Goal: Information Seeking & Learning: Learn about a topic

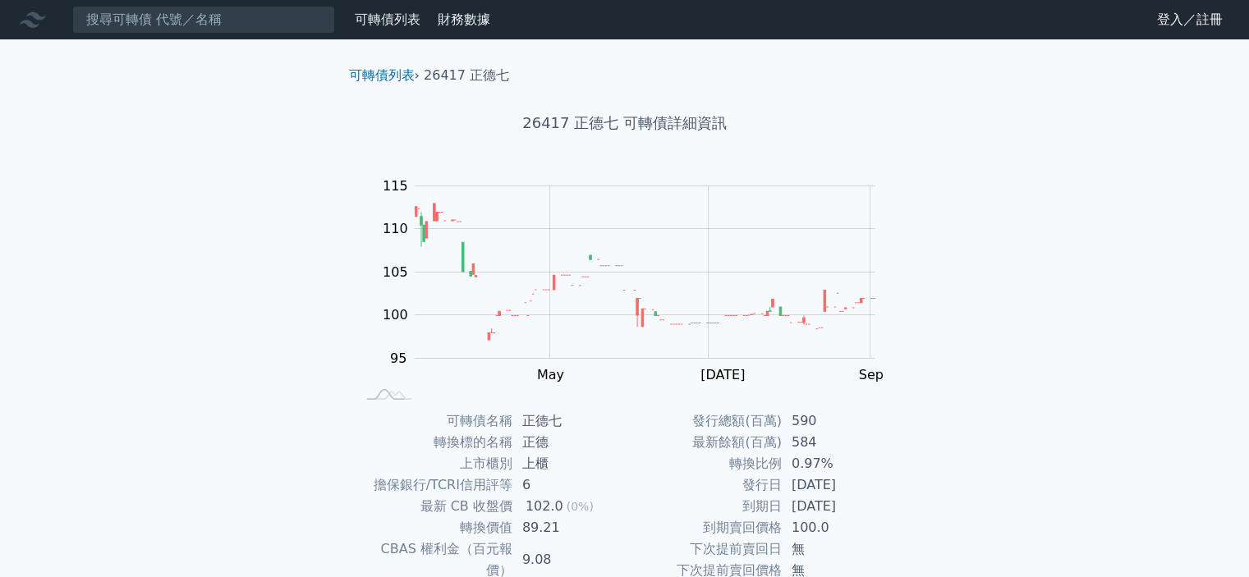
scroll to position [164, 0]
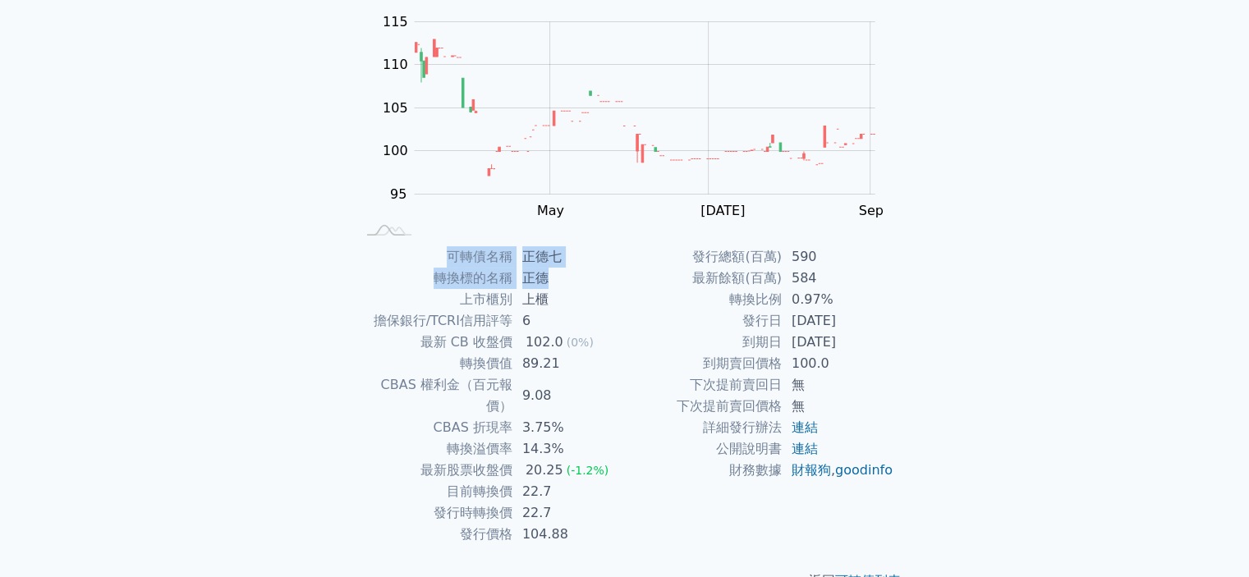
drag, startPoint x: 452, startPoint y: 252, endPoint x: 572, endPoint y: 295, distance: 127.2
click at [576, 286] on tbody "可轉債名稱 正德七 轉換標的名稱 正德 上市櫃別 上櫃 擔保銀行/TCRI信用評等 6 最新 CB 收盤價 102.0 (0%) 轉換價值 89.21 CBA…" at bounding box center [490, 395] width 269 height 299
click at [571, 298] on td "上櫃" at bounding box center [568, 299] width 112 height 21
drag, startPoint x: 564, startPoint y: 318, endPoint x: 560, endPoint y: 328, distance: 10.7
click at [560, 328] on td "6" at bounding box center [568, 320] width 112 height 21
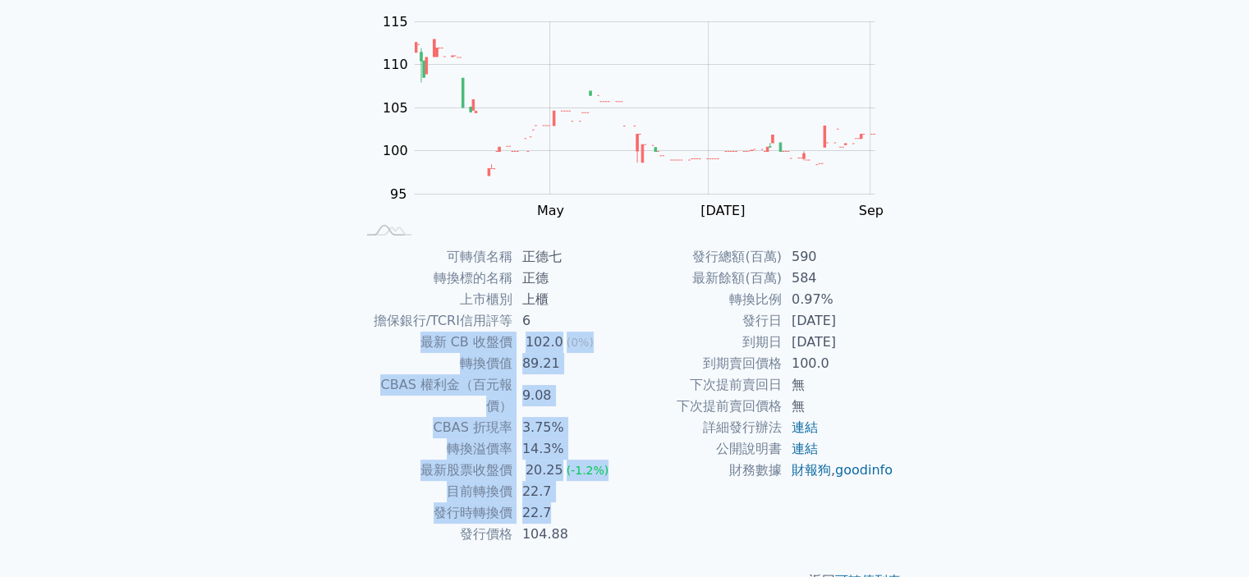
drag, startPoint x: 560, startPoint y: 332, endPoint x: 566, endPoint y: 489, distance: 156.9
click at [566, 489] on tbody "可轉債名稱 正德七 轉換標的名稱 正德 上市櫃別 上櫃 擔保銀行/TCRI信用評等 6 最新 CB 收盤價 102.0 (0%) 轉換價值 89.21 CBA…" at bounding box center [490, 395] width 269 height 299
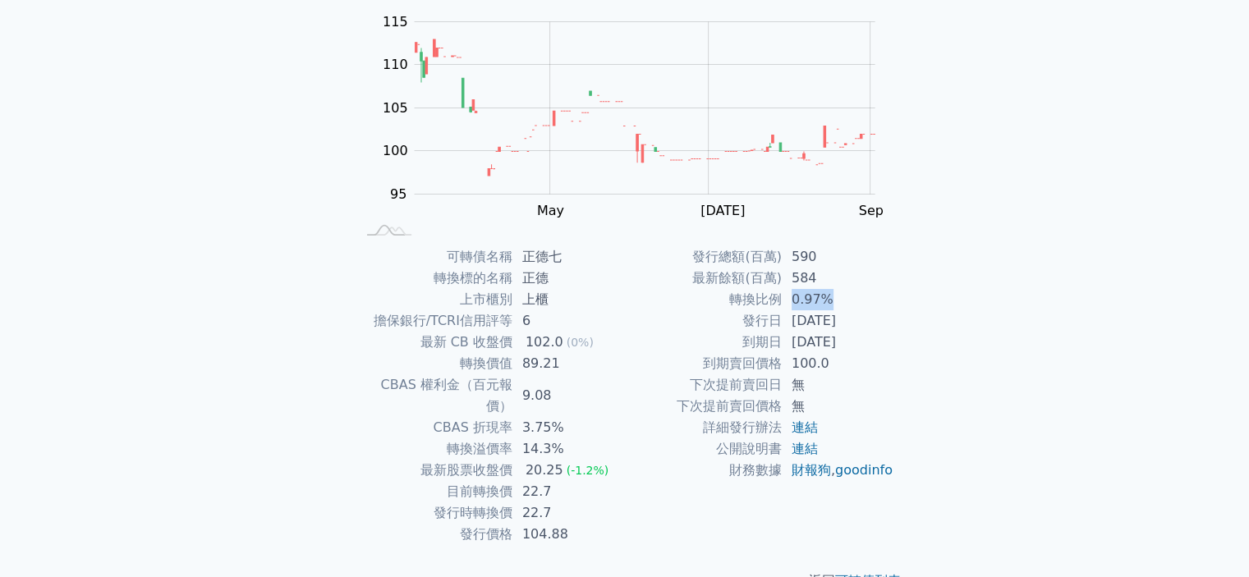
drag, startPoint x: 790, startPoint y: 298, endPoint x: 850, endPoint y: 300, distance: 60.0
click at [850, 300] on td "0.97%" at bounding box center [838, 299] width 112 height 21
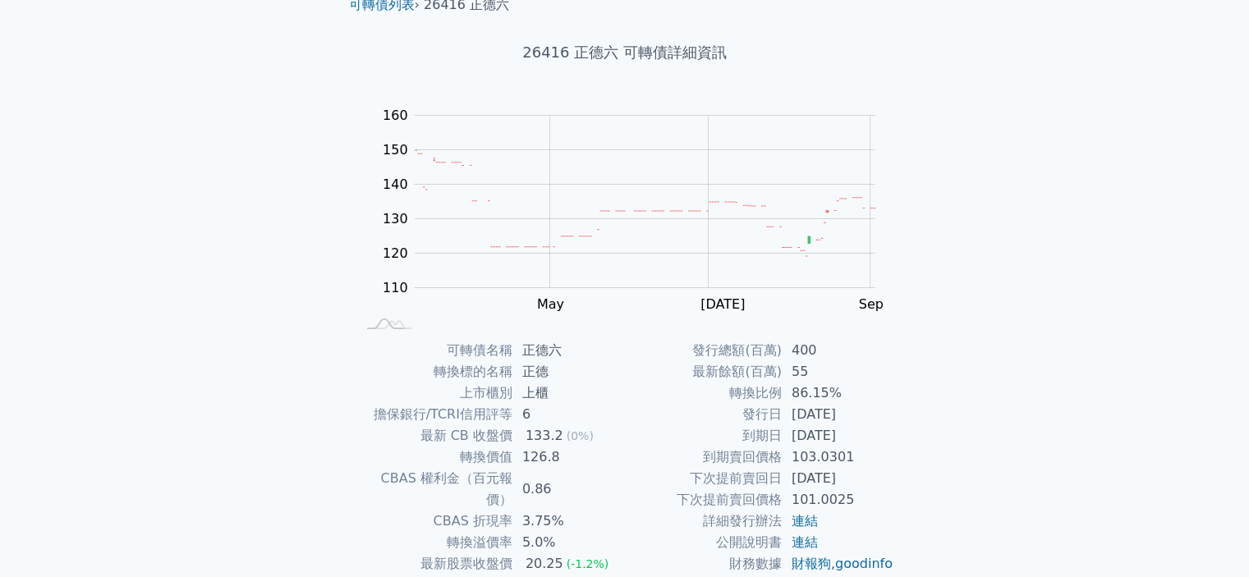
scroll to position [164, 0]
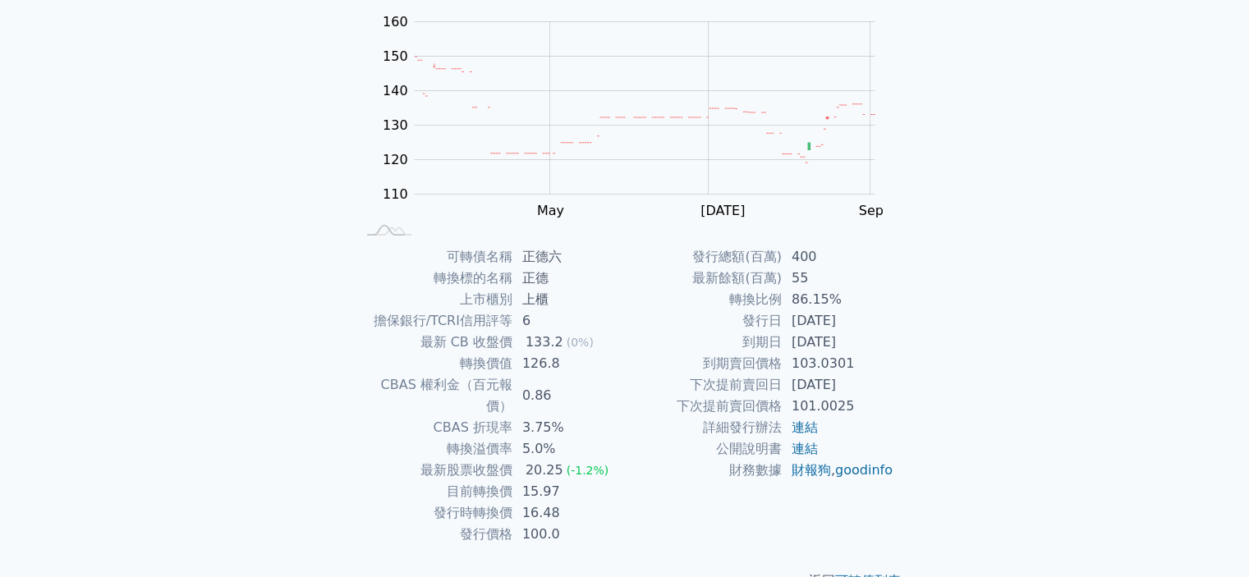
drag, startPoint x: 790, startPoint y: 337, endPoint x: 887, endPoint y: 387, distance: 108.7
click at [887, 387] on tbody "發行總額(百萬) 400 最新餘額(百萬) 55 轉換比例 86.15% 發行日 2023-08-23 到期日 2026-08-23 到期賣回價格 103.0…" at bounding box center [759, 363] width 269 height 235
drag, startPoint x: 527, startPoint y: 448, endPoint x: 577, endPoint y: 489, distance: 64.8
click at [577, 489] on tbody "可轉債名稱 正德六 轉換標的名稱 正德 上市櫃別 上櫃 擔保銀行/TCRI信用評等 6 最新 CB 收盤價 133.2 (0%) 轉換價值 126.8 CBA…" at bounding box center [490, 395] width 269 height 299
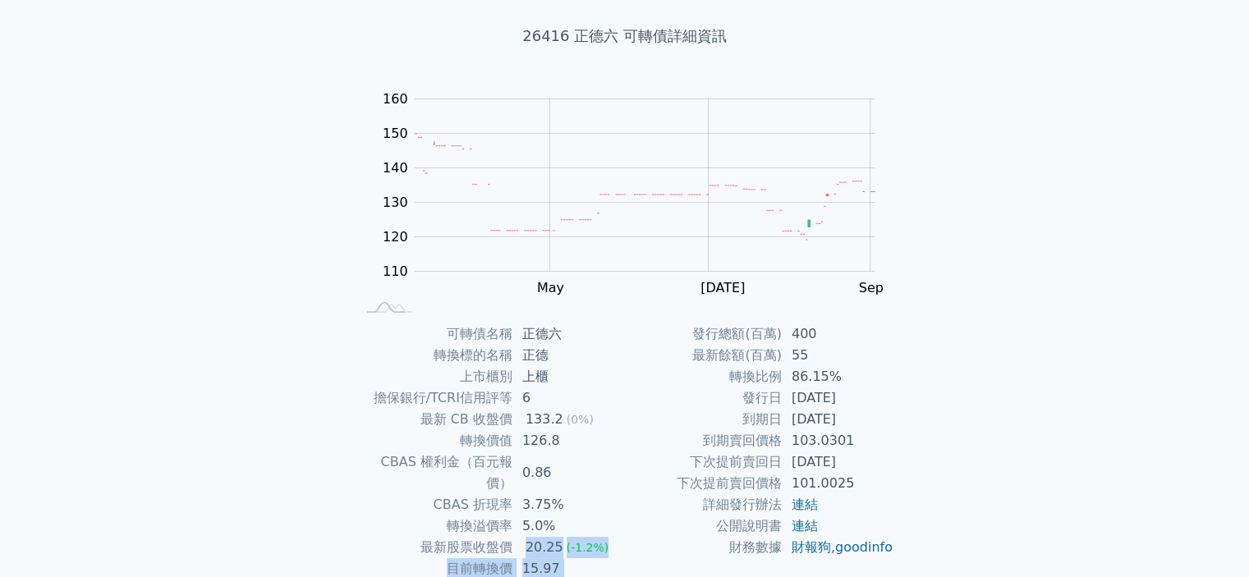
scroll to position [183, 0]
